Goal: Find specific page/section: Find specific page/section

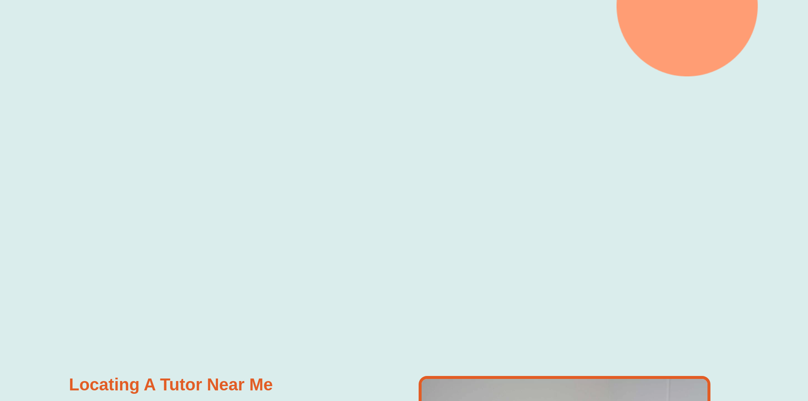
scroll to position [297, 0]
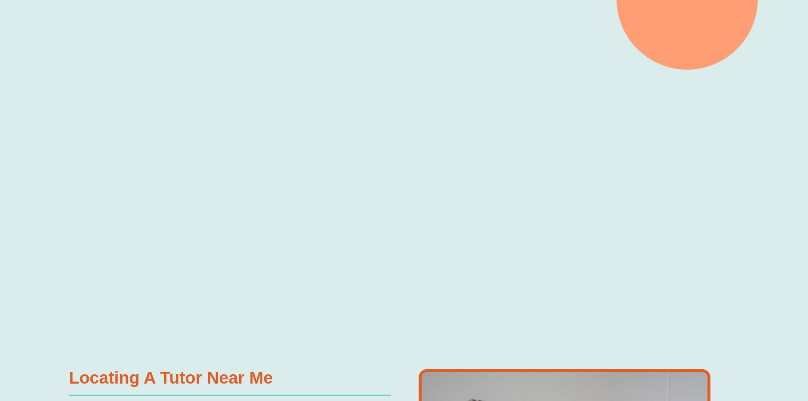
click at [35, 250] on div at bounding box center [404, 199] width 808 height 259
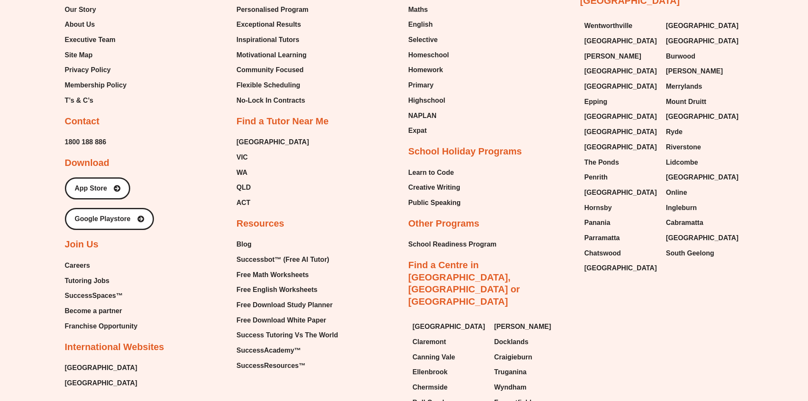
scroll to position [3959, 0]
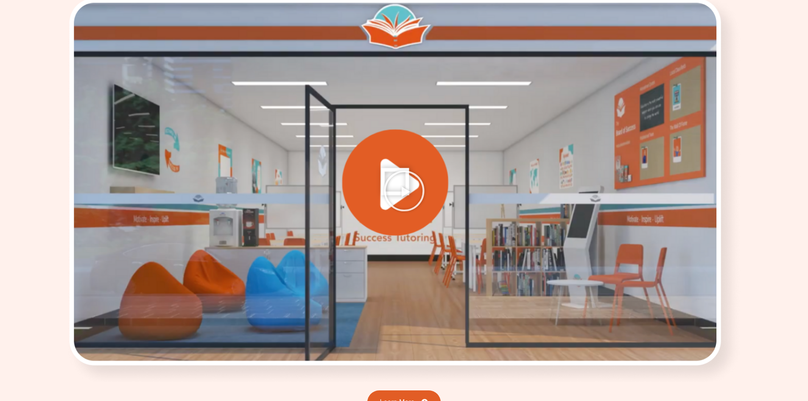
scroll to position [1272, 0]
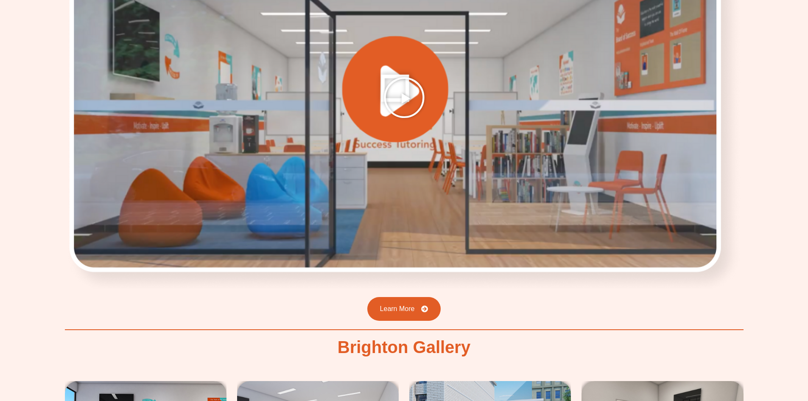
click at [410, 101] on icon "Play Video" at bounding box center [404, 97] width 42 height 42
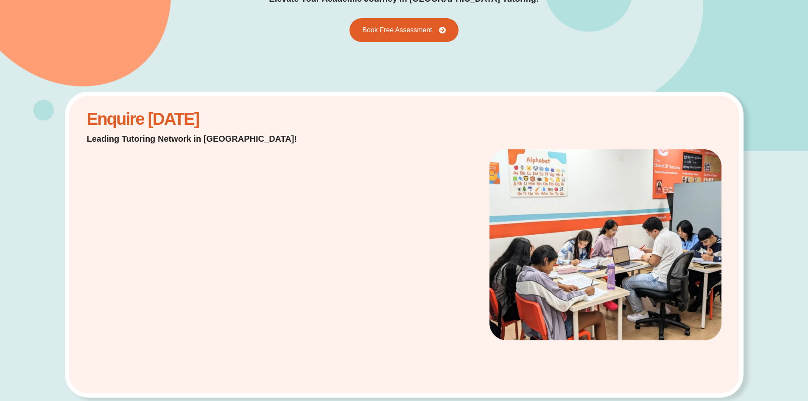
scroll to position [0, 0]
